Goal: Information Seeking & Learning: Learn about a topic

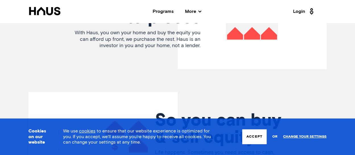
scroll to position [1252, 0]
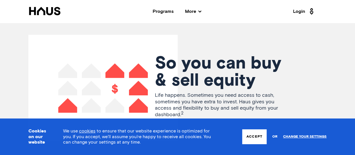
drag, startPoint x: 190, startPoint y: 86, endPoint x: 230, endPoint y: 107, distance: 45.4
click at [230, 107] on p "Life happens. Sometimes you need access to cash, sometimes you have extra to in…" at bounding box center [222, 105] width 134 height 26
click at [229, 104] on p "Life happens. Sometimes you need access to cash, sometimes you have extra to in…" at bounding box center [222, 105] width 134 height 26
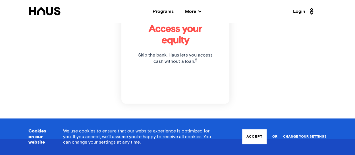
scroll to position [1593, 0]
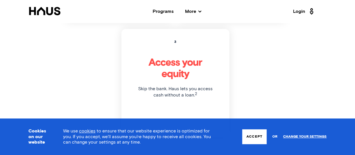
click at [180, 60] on h1 "Access your equity" at bounding box center [175, 68] width 76 height 23
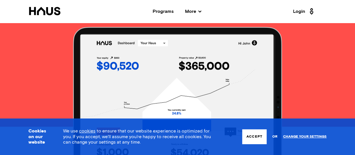
scroll to position [512, 0]
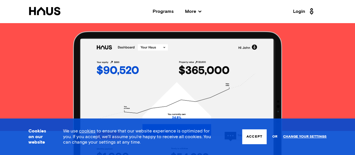
click at [165, 11] on div "Programs" at bounding box center [163, 11] width 21 height 5
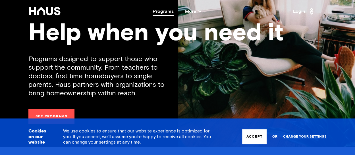
scroll to position [85, 0]
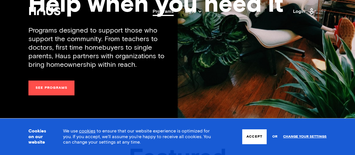
click at [40, 92] on link "See programs" at bounding box center [51, 87] width 46 height 15
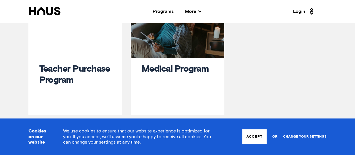
scroll to position [171, 0]
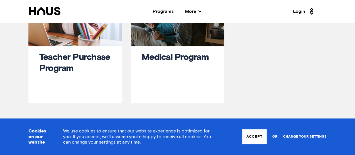
click at [164, 58] on link "Medical Program" at bounding box center [175, 57] width 67 height 9
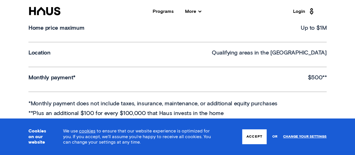
scroll to position [285, 0]
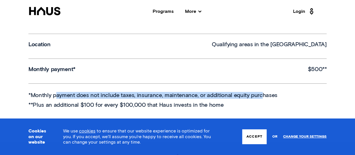
drag, startPoint x: 55, startPoint y: 94, endPoint x: 260, endPoint y: 89, distance: 205.2
click at [260, 89] on div "Minimum down payment 10% Home price maximum Up to $1M Location Qualifying areas…" at bounding box center [177, 46] width 298 height 124
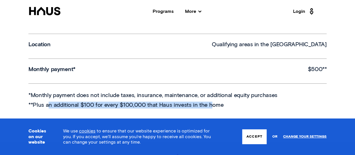
drag, startPoint x: 50, startPoint y: 106, endPoint x: 211, endPoint y: 98, distance: 161.5
click at [211, 98] on span "*Monthly payment does not include taxes, insurance, maintenance, or additional …" at bounding box center [177, 100] width 298 height 17
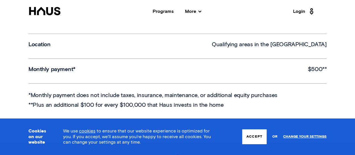
click at [314, 70] on p "$500**" at bounding box center [317, 69] width 19 height 7
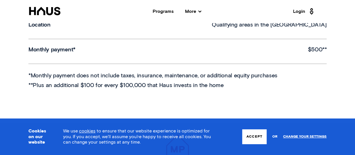
scroll to position [313, 0]
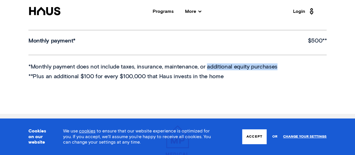
drag, startPoint x: 205, startPoint y: 67, endPoint x: 275, endPoint y: 68, distance: 70.3
click at [275, 68] on p "*Monthly payment does not include taxes, insurance, maintenance, or additional …" at bounding box center [177, 66] width 298 height 7
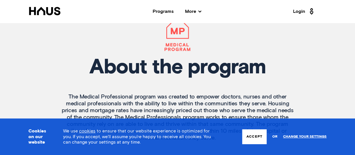
scroll to position [484, 0]
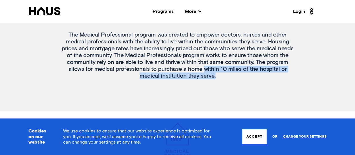
drag, startPoint x: 151, startPoint y: 67, endPoint x: 230, endPoint y: 76, distance: 79.4
click at [230, 76] on p "The Medical Professional program was created to empower doctors, nurses and oth…" at bounding box center [177, 55] width 237 height 48
click at [230, 78] on p "The Medical Professional program was created to empower doctors, nurses and oth…" at bounding box center [177, 55] width 237 height 48
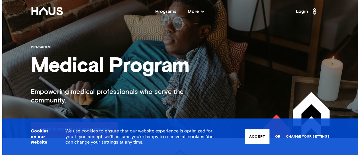
scroll to position [0, 0]
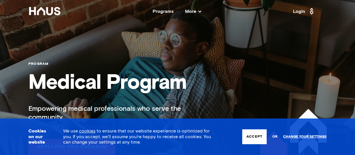
click at [190, 12] on span "More" at bounding box center [193, 11] width 16 height 5
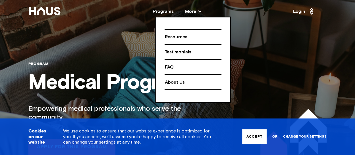
click at [170, 82] on div "About Us" at bounding box center [193, 82] width 57 height 10
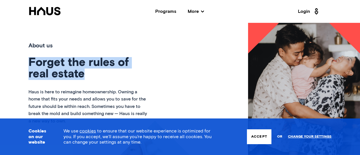
drag, startPoint x: 32, startPoint y: 59, endPoint x: 91, endPoint y: 71, distance: 60.3
click at [91, 71] on h1 "Forget the rules of real estate" at bounding box center [88, 68] width 121 height 23
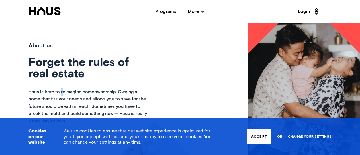
click at [63, 92] on p "Haus is here to reimagine homeownership. Owning a home that fits your needs and…" at bounding box center [88, 106] width 121 height 36
click at [194, 11] on span "More" at bounding box center [196, 11] width 16 height 5
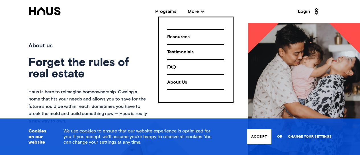
click at [166, 12] on div "Programs" at bounding box center [165, 11] width 21 height 5
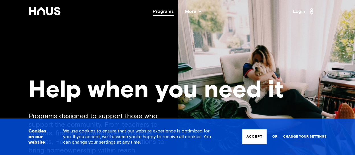
click at [166, 12] on div "Programs" at bounding box center [163, 11] width 21 height 5
click at [188, 10] on span "More" at bounding box center [193, 11] width 16 height 5
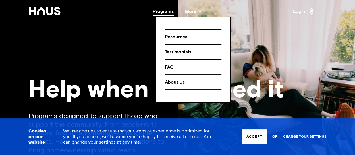
click at [120, 65] on div "Help when you need it Programs designed to support those who support the commun…" at bounding box center [177, 101] width 355 height 203
